Goal: Task Accomplishment & Management: Manage account settings

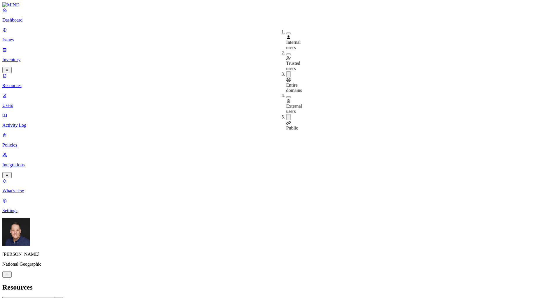
click at [479, 284] on header "Resources" at bounding box center [277, 288] width 551 height 8
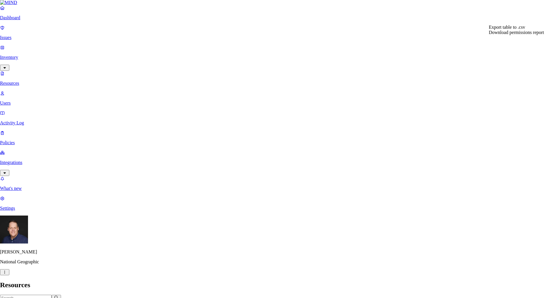
click at [521, 35] on span "Download permissions report" at bounding box center [515, 32] width 55 height 5
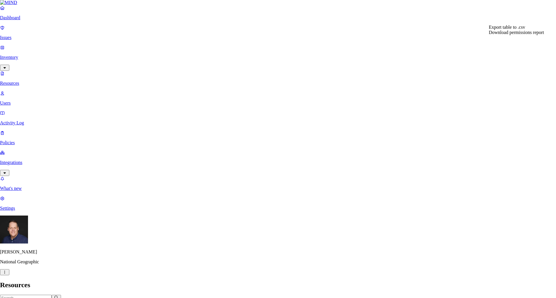
click at [511, 30] on span "Export table to .csv" at bounding box center [506, 27] width 36 height 5
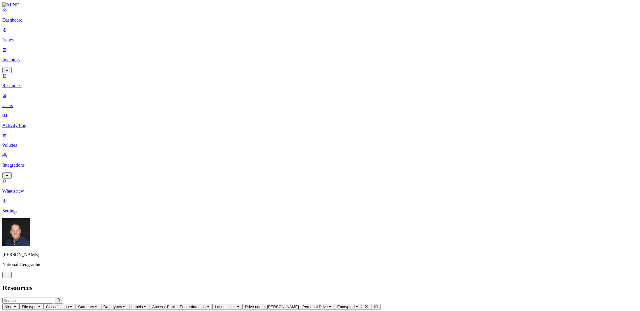
scroll to position [95, 0]
click at [520, 284] on h2 "Resources" at bounding box center [319, 288] width 635 height 8
click at [550, 284] on h2 "Resources" at bounding box center [319, 288] width 635 height 8
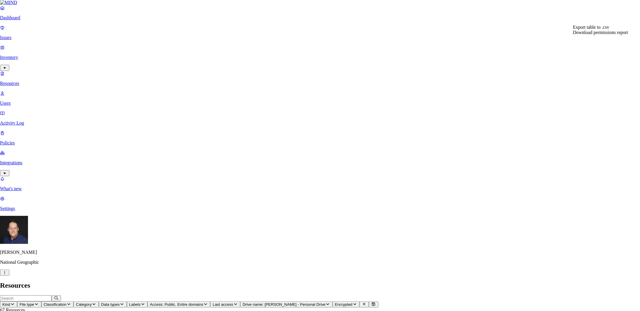
click at [603, 30] on span "Export table to .csv" at bounding box center [591, 27] width 36 height 5
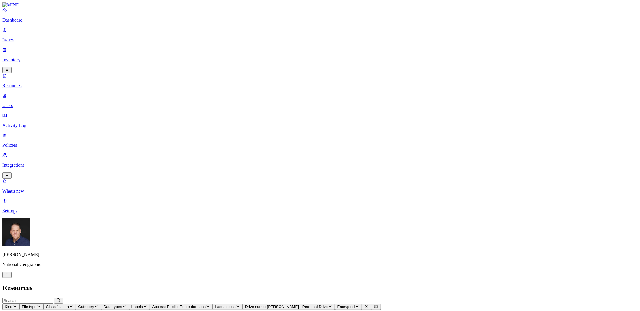
scroll to position [95, 0]
click at [26, 37] on p "Issues" at bounding box center [319, 39] width 635 height 5
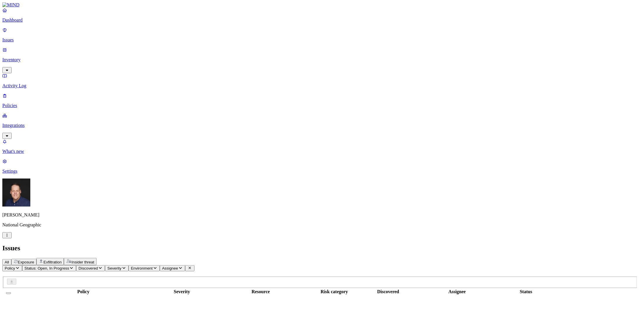
click at [185, 265] on button "Assignee" at bounding box center [172, 268] width 25 height 6
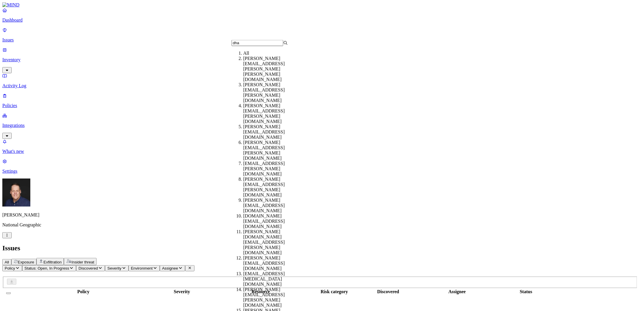
type input "dhan"
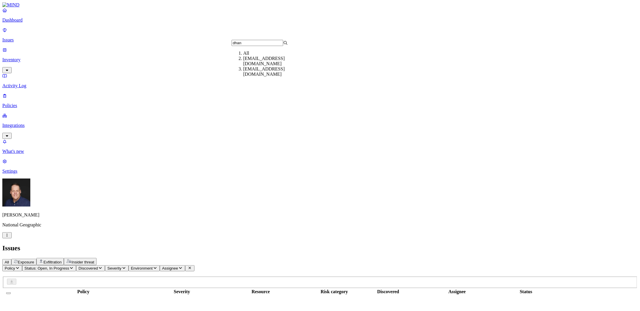
click at [267, 63] on div "[EMAIL_ADDRESS][DOMAIN_NAME]" at bounding box center [271, 61] width 56 height 10
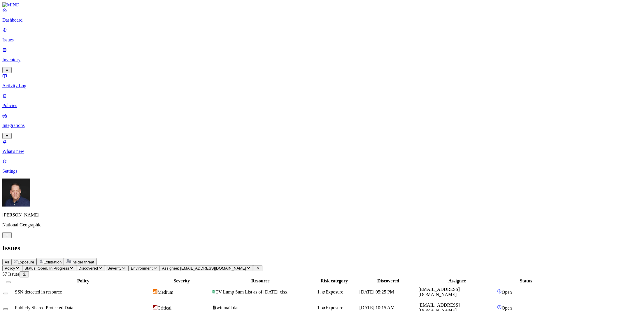
scroll to position [110, 0]
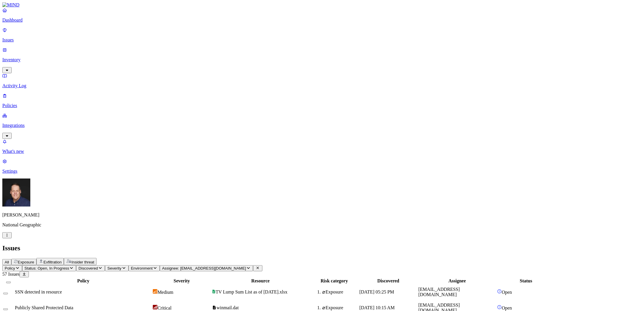
scroll to position [0, 0]
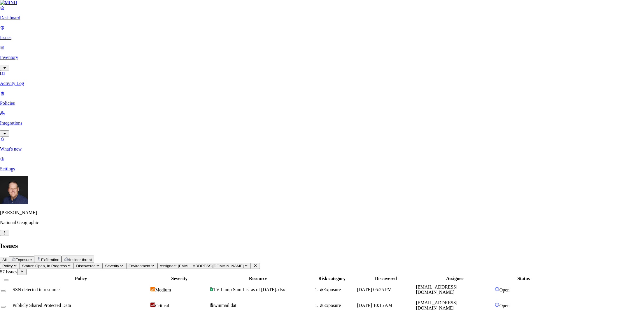
select select "Issue Remediated"
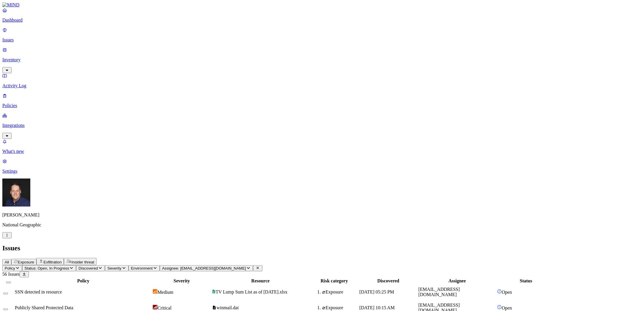
scroll to position [0, 0]
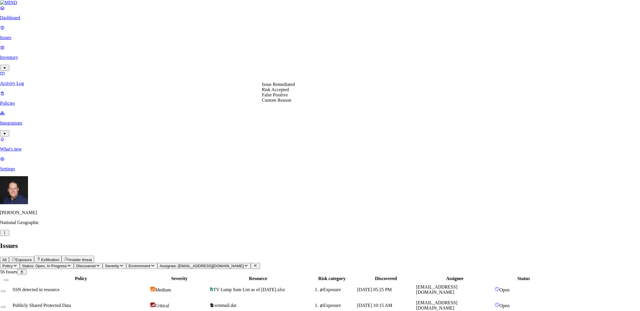
select select "Issue Remediated"
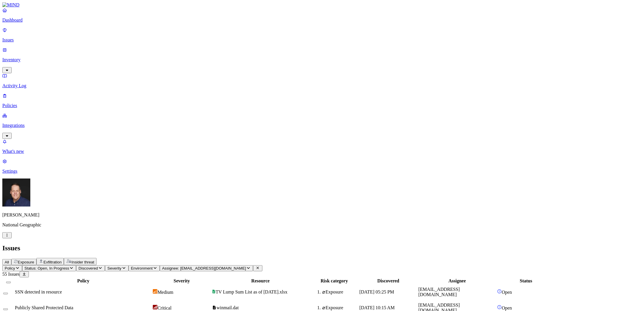
scroll to position [78, 0]
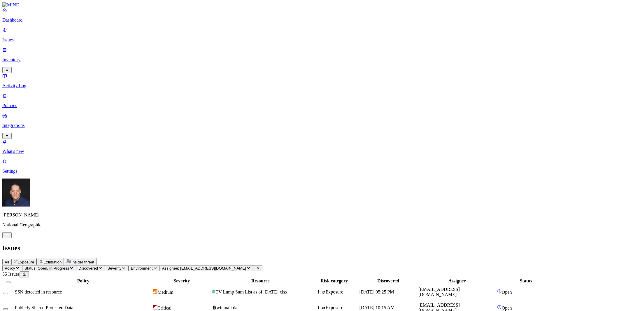
scroll to position [0, 0]
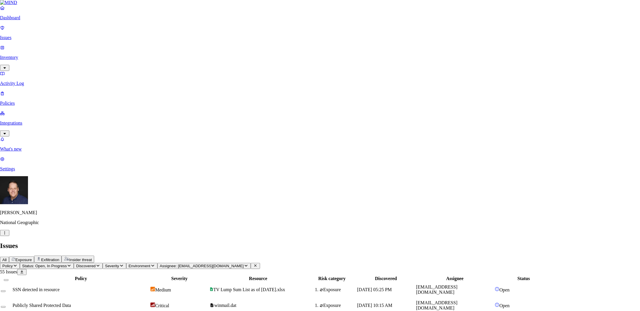
select select "Issue Remediated"
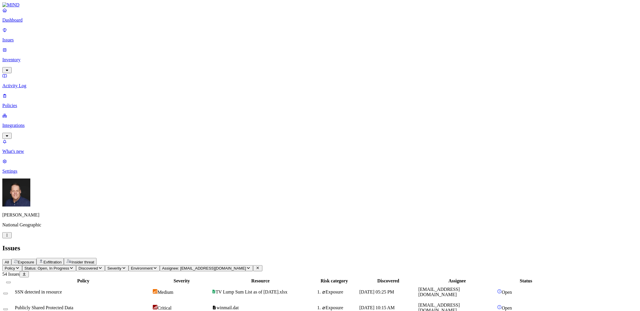
scroll to position [148, 0]
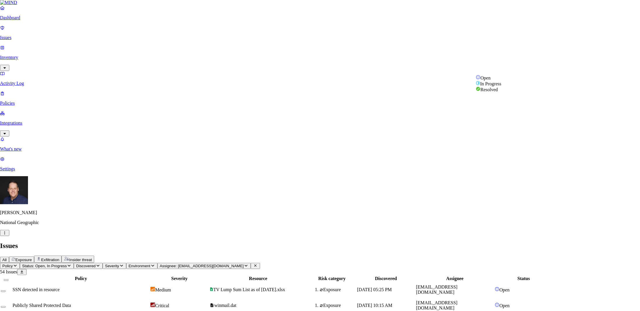
select select "Issue Remediated"
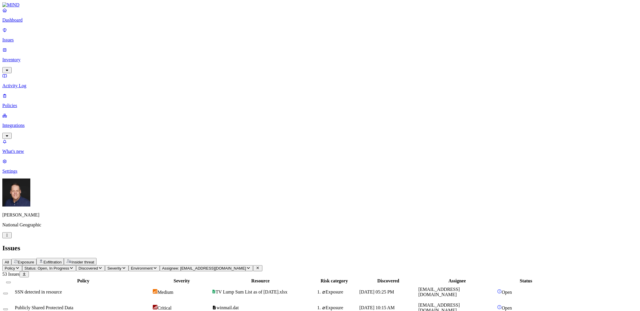
scroll to position [117, 0]
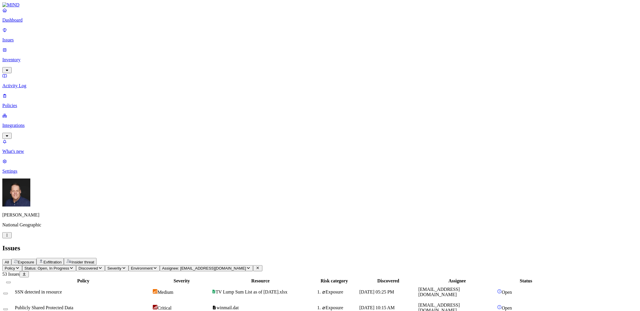
click at [34, 83] on p "Activity Log" at bounding box center [319, 85] width 635 height 5
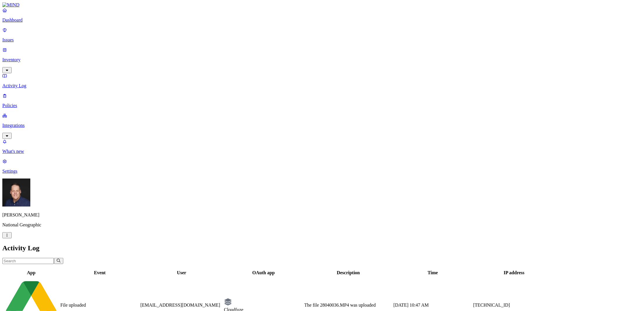
click at [54, 258] on input "text" at bounding box center [28, 261] width 52 height 6
click at [25, 23] on p "Dashboard" at bounding box center [319, 19] width 635 height 5
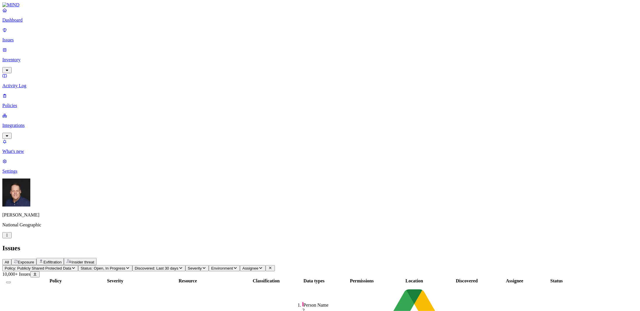
drag, startPoint x: 381, startPoint y: 49, endPoint x: 447, endPoint y: 44, distance: 66.1
click at [403, 283] on div at bounding box center [380, 283] width 47 height 0
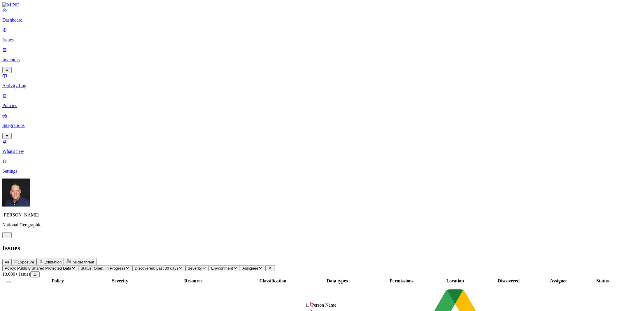
scroll to position [115, 0]
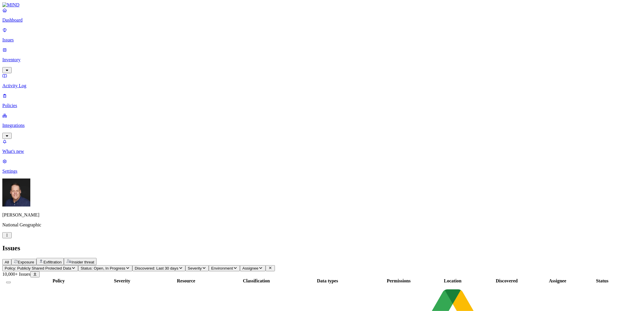
click at [182, 267] on icon "button" at bounding box center [180, 268] width 3 height 2
click at [206, 46] on div "All" at bounding box center [206, 47] width 0 height 5
click at [161, 265] on button "Discovered" at bounding box center [146, 268] width 29 height 6
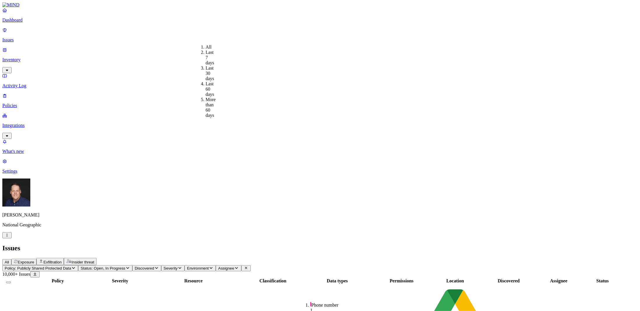
click at [161, 265] on button "Discovered" at bounding box center [146, 268] width 29 height 6
click at [234, 266] on span "Assignee" at bounding box center [226, 268] width 16 height 4
type input "[DEMOGRAPHIC_DATA]"
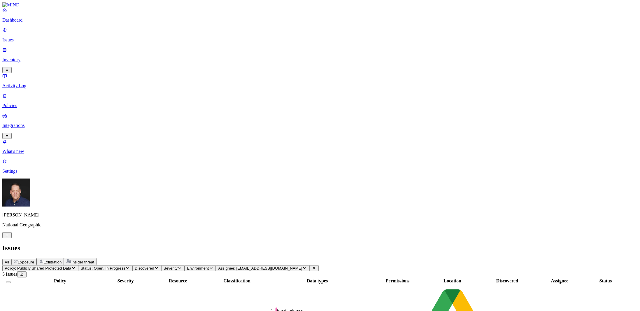
click at [23, 57] on p "Inventory" at bounding box center [319, 59] width 635 height 5
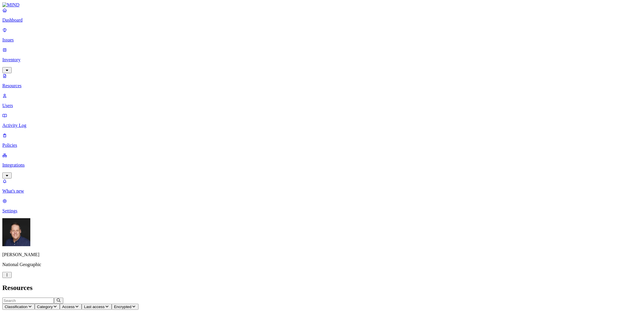
click at [29, 83] on p "Resources" at bounding box center [319, 85] width 635 height 5
click at [224, 304] on span "Drive name" at bounding box center [214, 306] width 20 height 4
type input "dhan"
click at [136, 284] on h2 "Resources" at bounding box center [319, 288] width 635 height 8
click at [165, 304] on span "Access" at bounding box center [158, 306] width 13 height 4
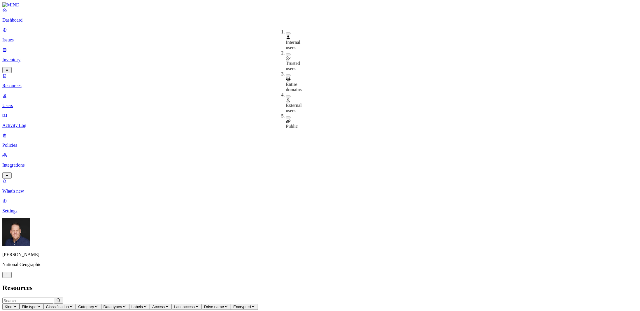
click at [286, 75] on button "button" at bounding box center [288, 76] width 5 height 2
click at [384, 284] on h2 "Resources" at bounding box center [319, 288] width 635 height 8
click at [257, 304] on icon "button" at bounding box center [254, 306] width 5 height 4
click at [372, 30] on input "dhan" at bounding box center [379, 28] width 52 height 6
type input "d"
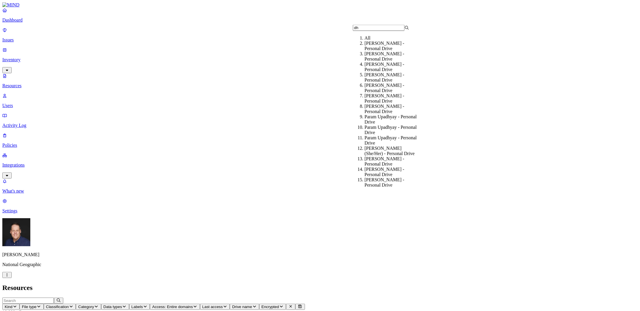
type input "d"
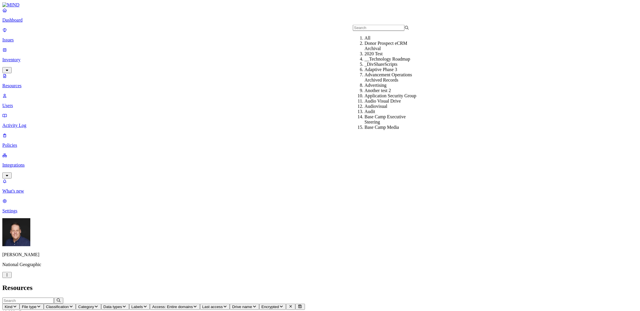
click at [94, 304] on span "Category" at bounding box center [86, 306] width 16 height 4
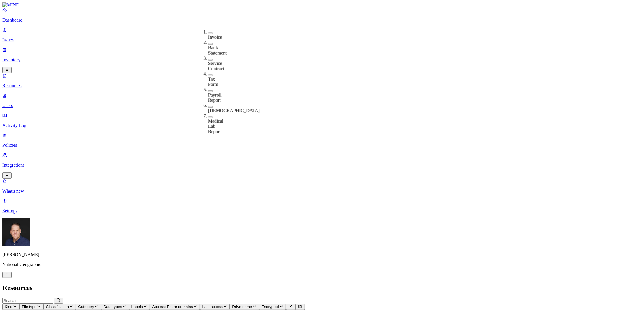
click at [94, 304] on span "Category" at bounding box center [86, 306] width 16 height 4
click at [29, 103] on p "Users" at bounding box center [319, 105] width 635 height 5
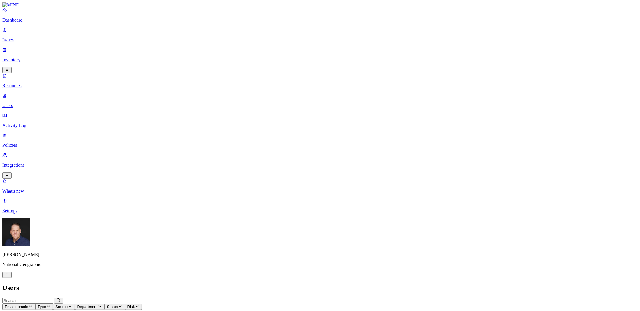
click at [54, 297] on input "text" at bounding box center [28, 300] width 52 height 6
type input "d"
click at [28, 304] on span "Email domain" at bounding box center [17, 306] width 24 height 4
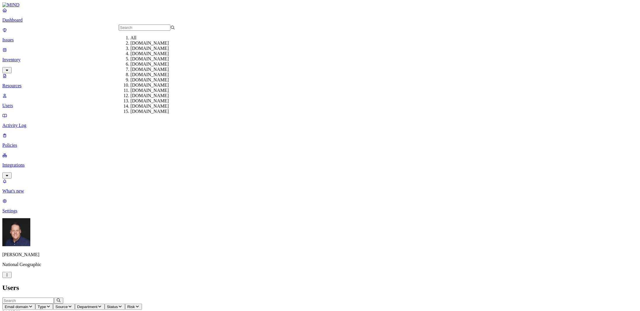
click at [28, 304] on span "Email domain" at bounding box center [17, 306] width 24 height 4
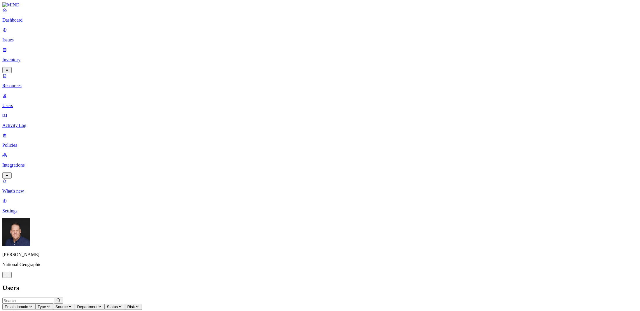
click at [46, 304] on span "Type" at bounding box center [42, 306] width 8 height 4
click at [68, 304] on span "Source" at bounding box center [61, 306] width 12 height 4
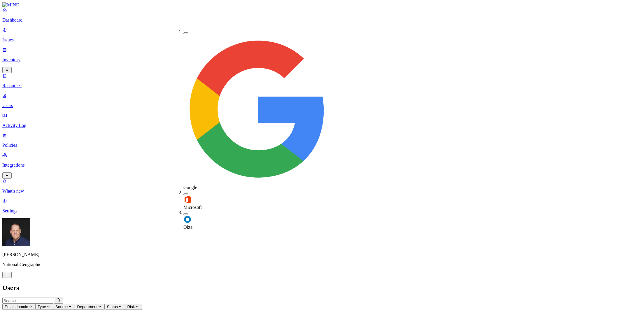
click at [68, 304] on span "Source" at bounding box center [61, 306] width 12 height 4
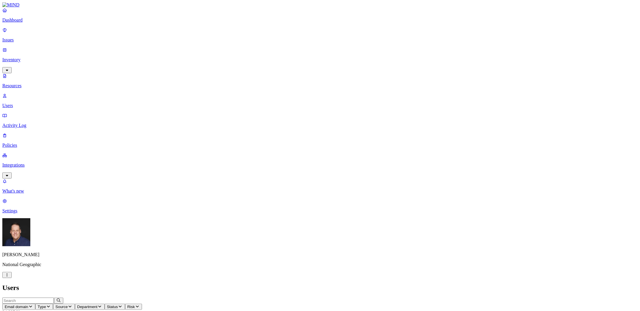
click at [98, 304] on span "Department" at bounding box center [87, 306] width 20 height 4
type input "huma"
click at [216, 46] on div "Human Resources" at bounding box center [234, 43] width 56 height 5
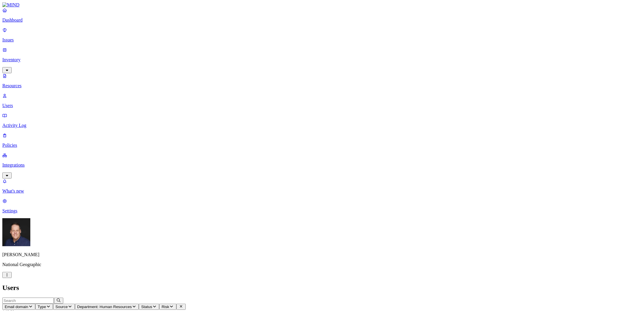
scroll to position [0, 0]
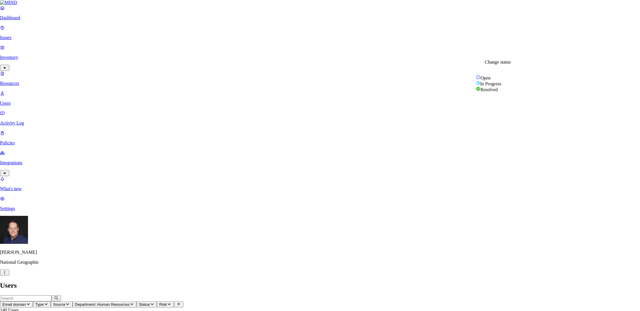
select select "Issue Remediated"
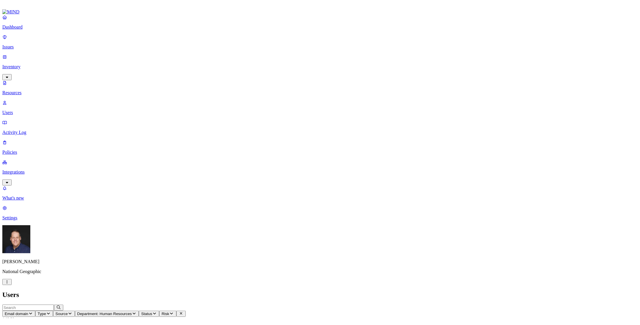
scroll to position [80, 0]
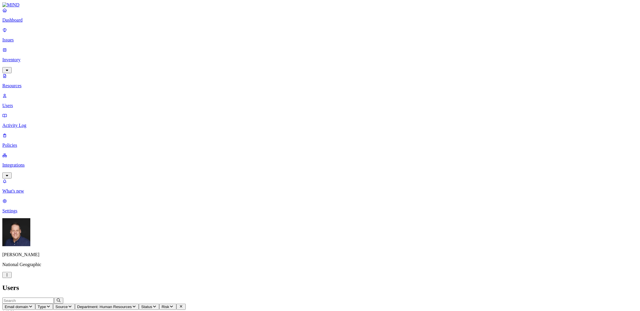
click at [24, 83] on p "Resources" at bounding box center [319, 85] width 635 height 5
click at [17, 304] on icon "button" at bounding box center [15, 306] width 5 height 4
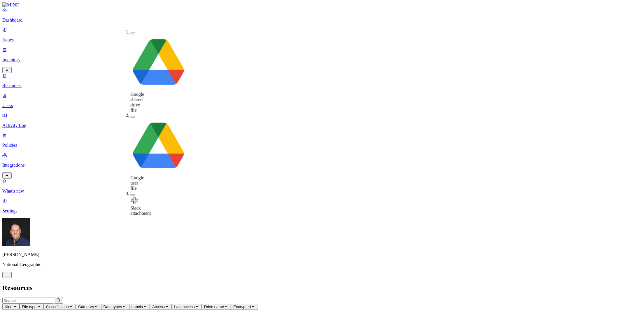
click at [36, 304] on span "File type" at bounding box center [29, 306] width 15 height 4
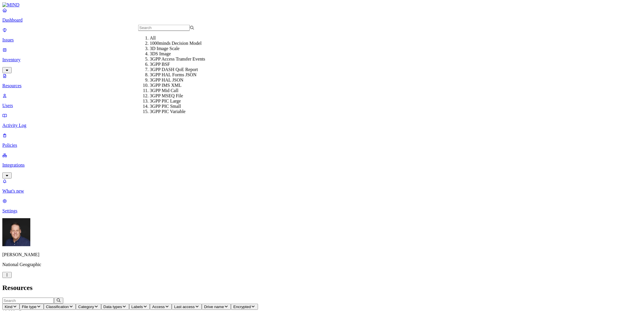
click at [69, 304] on span "Classification" at bounding box center [57, 306] width 23 height 4
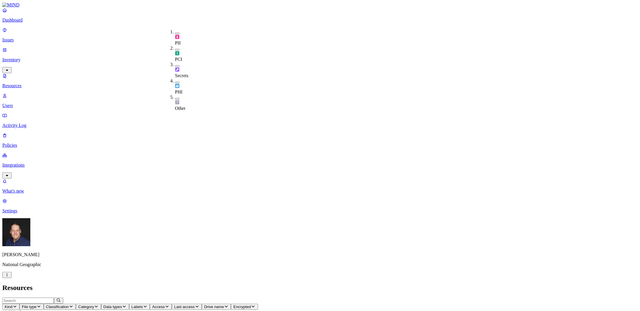
click at [94, 304] on span "Category" at bounding box center [86, 306] width 16 height 4
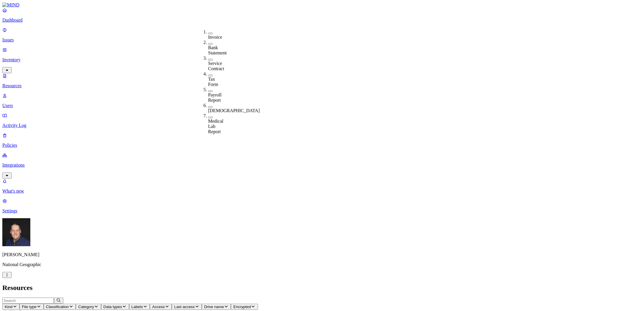
click at [122, 304] on span "Data types" at bounding box center [113, 306] width 19 height 4
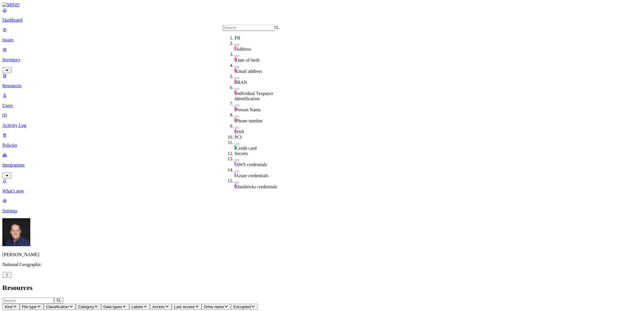
click at [143, 304] on span "Labels" at bounding box center [137, 306] width 11 height 4
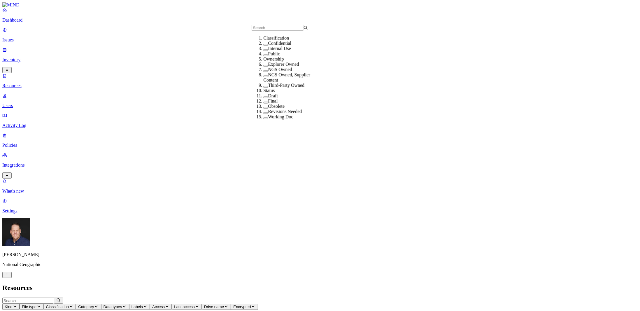
click at [165, 304] on span "Access" at bounding box center [158, 306] width 13 height 4
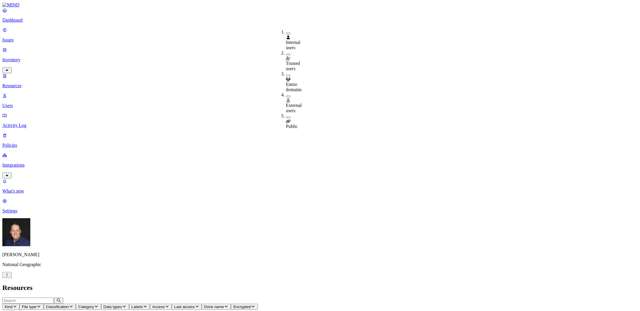
click at [195, 304] on span "Last access" at bounding box center [184, 306] width 20 height 4
click at [224, 304] on span "Drive name" at bounding box center [214, 306] width 20 height 4
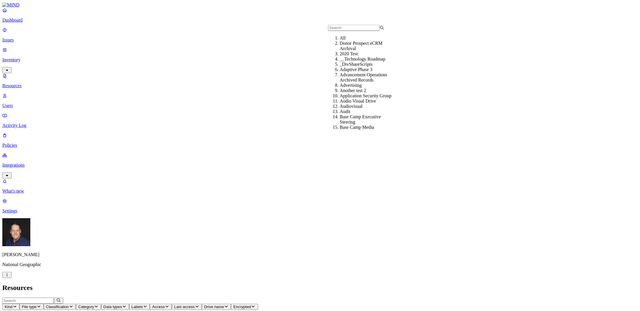
click at [251, 304] on span "Encrypted" at bounding box center [241, 306] width 17 height 4
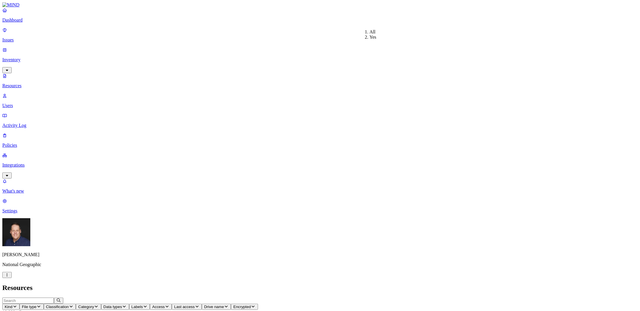
click at [425, 297] on header "Kind File type Classification Category Data types Labels Access Last access Dri…" at bounding box center [319, 309] width 635 height 25
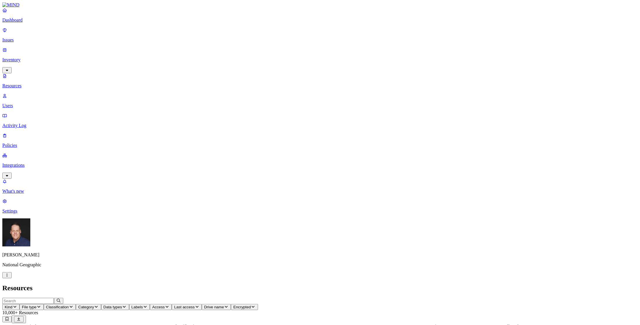
click at [224, 304] on span "Drive name" at bounding box center [214, 306] width 20 height 4
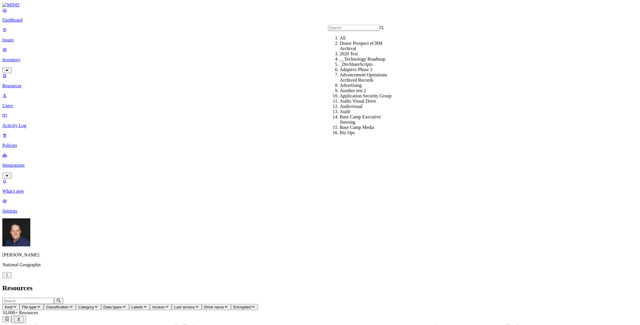
click at [172, 304] on button "Access" at bounding box center [161, 307] width 22 height 6
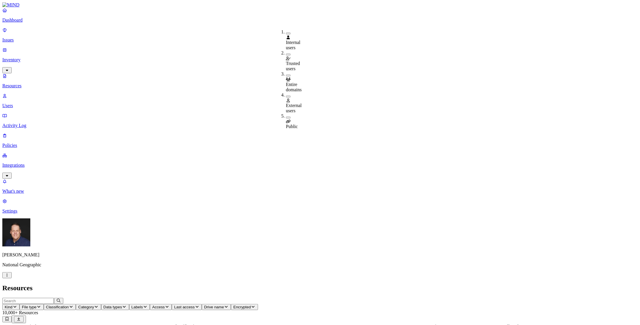
click at [172, 304] on button "Access" at bounding box center [161, 307] width 22 height 6
click at [150, 304] on button "Labels" at bounding box center [139, 307] width 21 height 6
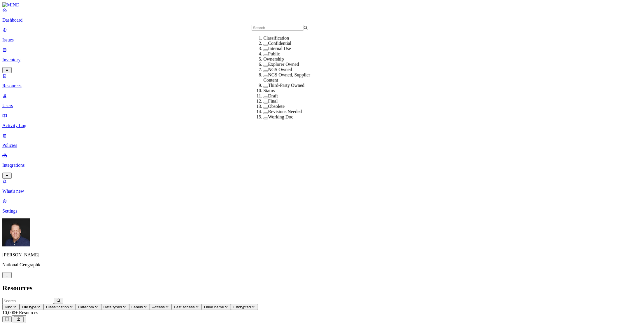
click at [150, 304] on button "Labels" at bounding box center [139, 307] width 21 height 6
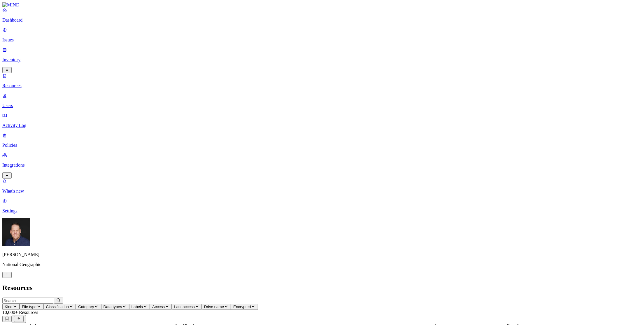
click at [224, 304] on span "Drive name" at bounding box center [214, 306] width 20 height 4
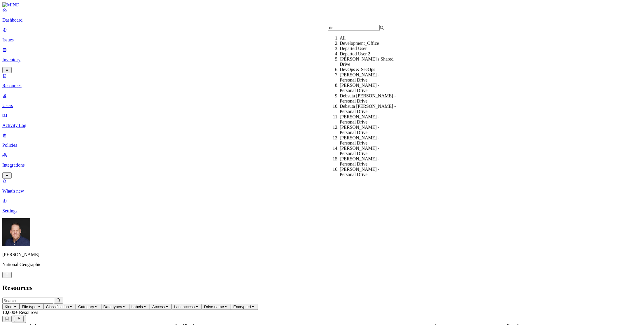
type input "deb"
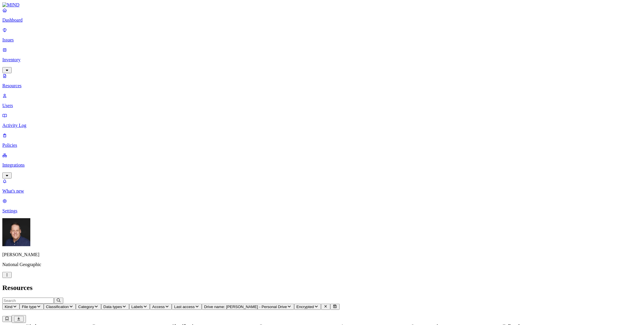
click at [165, 304] on span "Access" at bounding box center [158, 306] width 13 height 4
click at [286, 75] on button "button" at bounding box center [288, 76] width 5 height 2
click at [286, 118] on button "button" at bounding box center [288, 119] width 5 height 2
click at [286, 284] on h2 "Resources" at bounding box center [319, 288] width 635 height 8
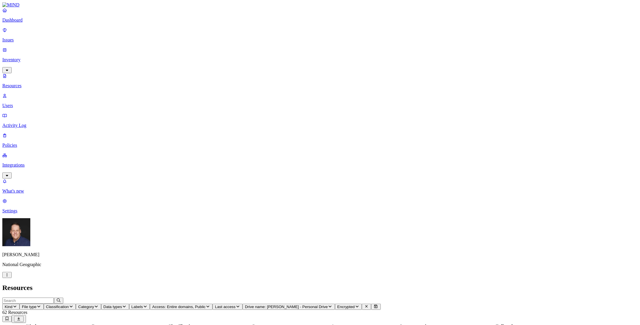
click at [209, 306] on icon "button" at bounding box center [207, 307] width 3 height 2
click at [286, 71] on button "button" at bounding box center [288, 74] width 5 height 6
click at [182, 304] on icon "button" at bounding box center [180, 306] width 5 height 4
click at [286, 71] on div "Entire domains" at bounding box center [286, 81] width 0 height 21
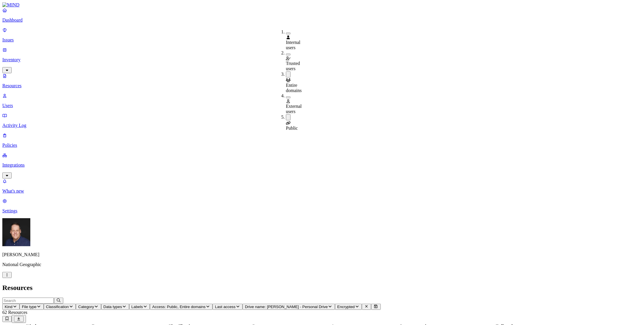
click at [395, 284] on header "Resources" at bounding box center [319, 288] width 635 height 8
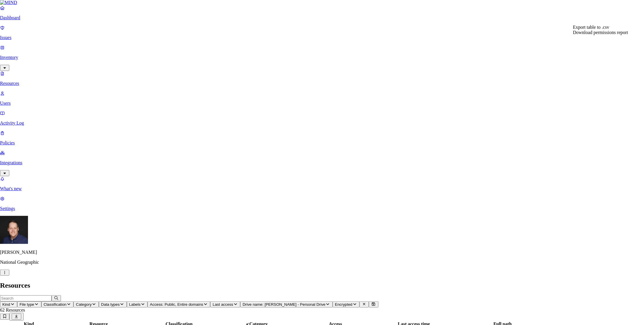
click at [600, 30] on span "Export table to .csv" at bounding box center [591, 27] width 36 height 5
